Goal: Book appointment/travel/reservation

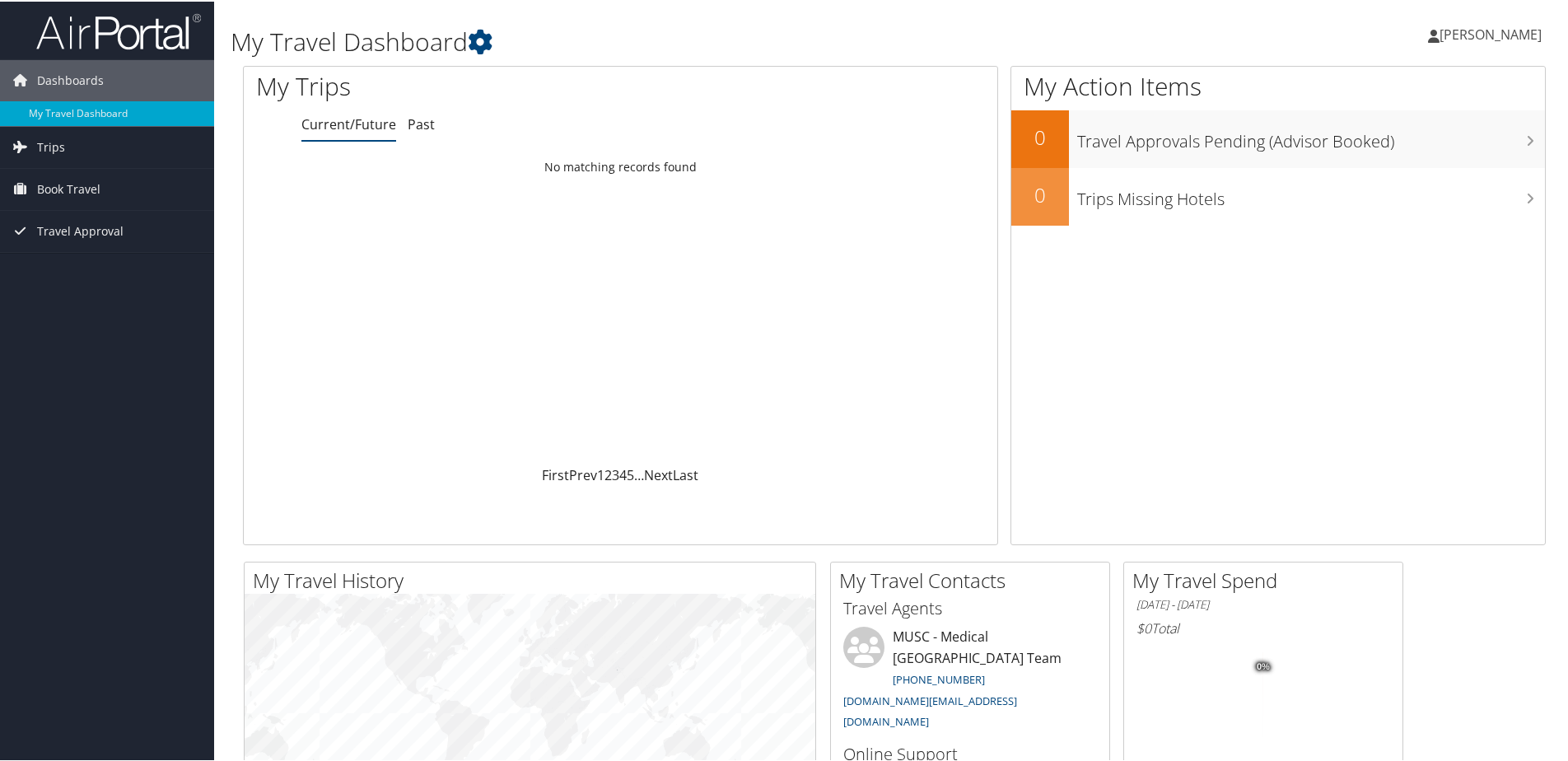
click at [337, 129] on link "Current/Future" at bounding box center [349, 123] width 94 height 18
click at [65, 183] on span "Book Travel" at bounding box center [68, 188] width 64 height 42
click at [113, 269] on link "Book/Manage Online Trips" at bounding box center [107, 270] width 214 height 25
